Goal: Information Seeking & Learning: Learn about a topic

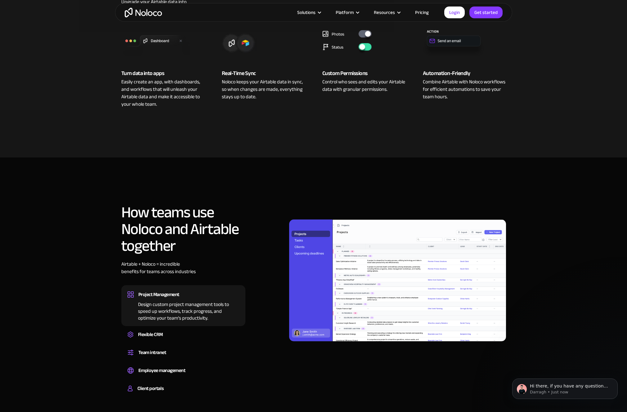
scroll to position [361, 0]
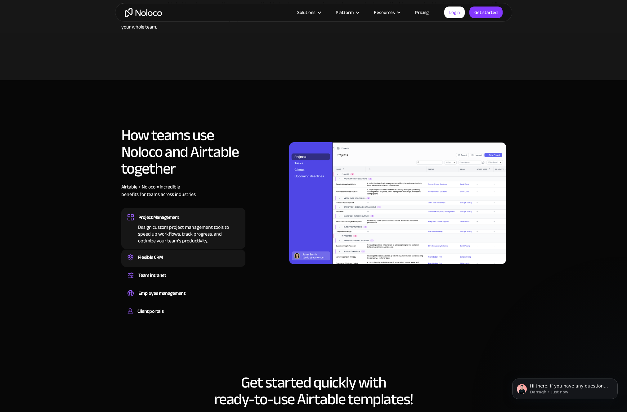
click at [161, 253] on div "Flexible CRM" at bounding box center [150, 257] width 25 height 9
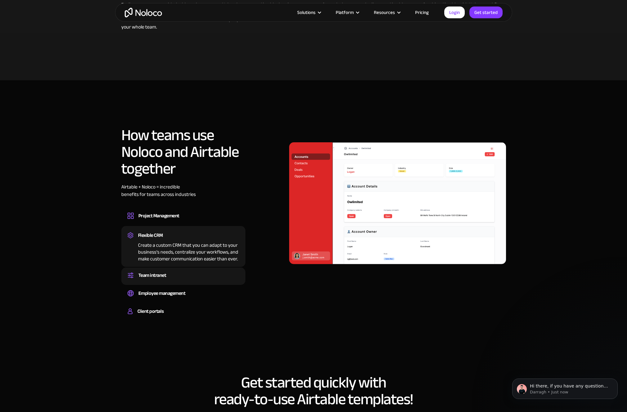
drag, startPoint x: 156, startPoint y: 266, endPoint x: 162, endPoint y: 266, distance: 5.6
click at [156, 271] on div "Team intranet" at bounding box center [152, 275] width 28 height 9
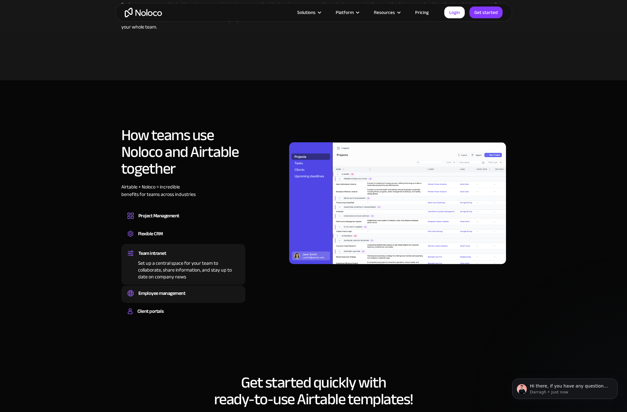
click at [156, 289] on div "Employee management" at bounding box center [161, 293] width 47 height 9
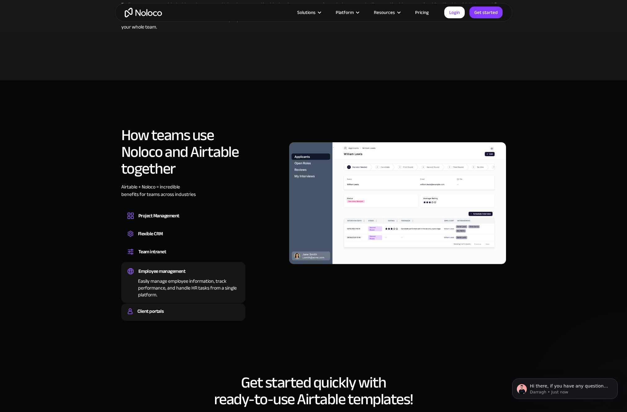
click at [146, 307] on div "Client portals" at bounding box center [150, 311] width 26 height 9
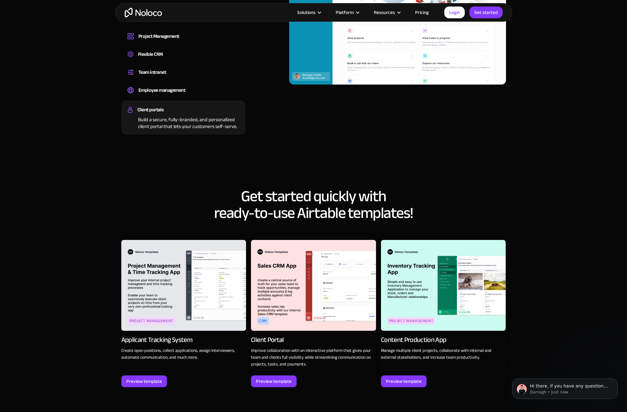
scroll to position [571, 0]
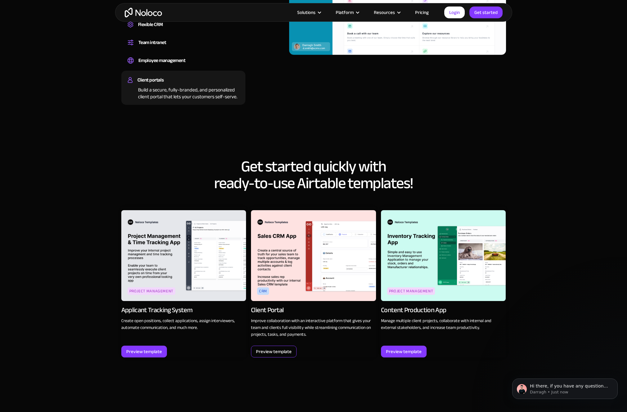
click at [265, 348] on div "Preview template" at bounding box center [274, 352] width 36 height 8
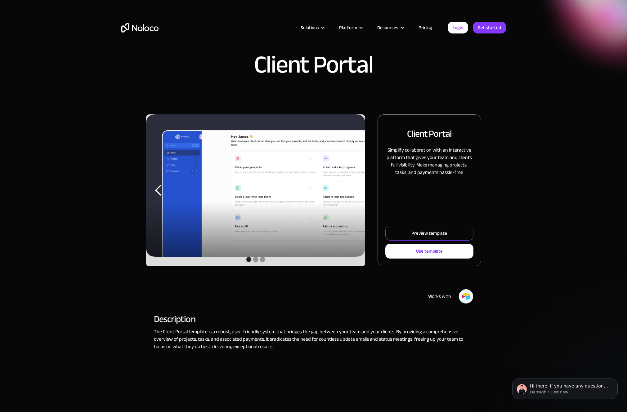
click at [425, 233] on div "Preview template" at bounding box center [430, 233] width 36 height 8
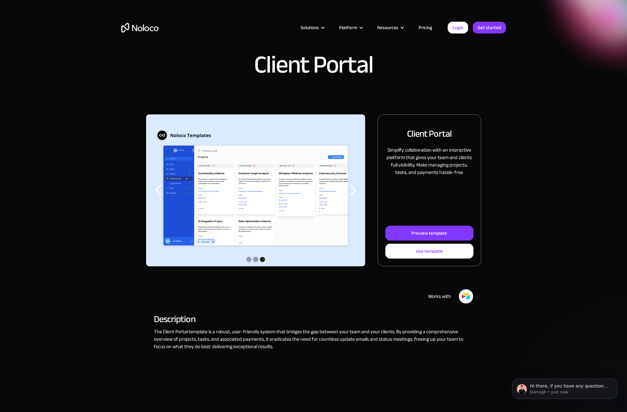
click at [423, 27] on link "Pricing" at bounding box center [425, 28] width 29 height 8
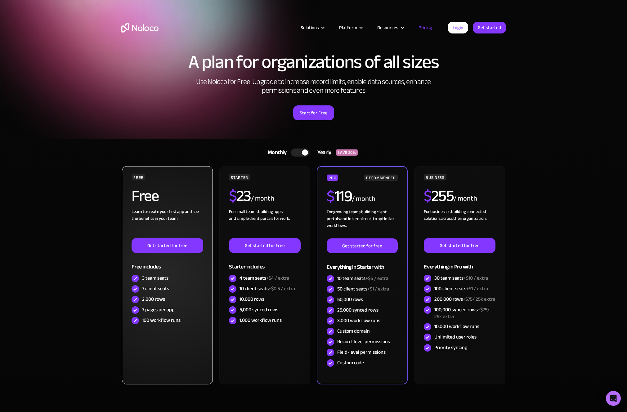
click at [179, 190] on div "Free" at bounding box center [167, 198] width 71 height 20
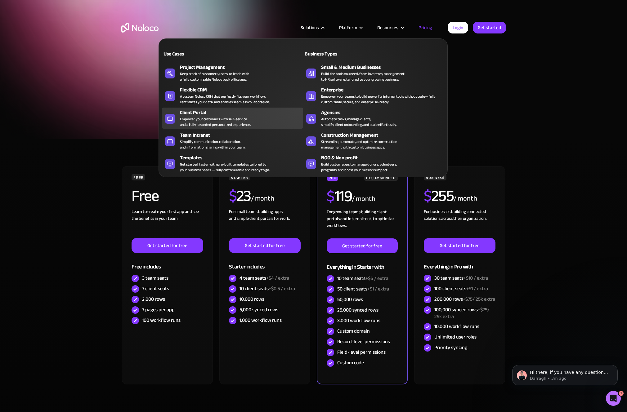
click at [210, 119] on div "Empower your customers with self-service and a fully-branded personalized exper…" at bounding box center [215, 121] width 71 height 11
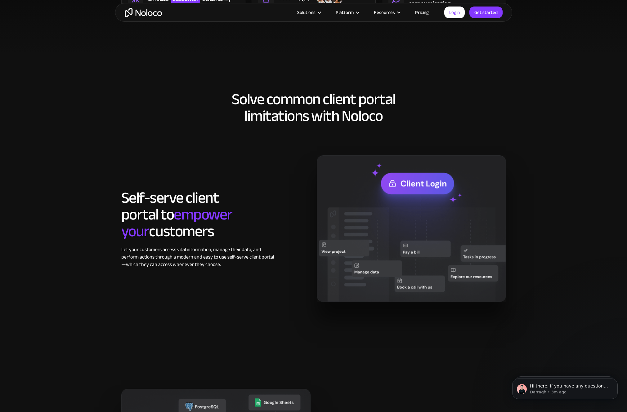
scroll to position [288, 0]
